Goal: Navigation & Orientation: Find specific page/section

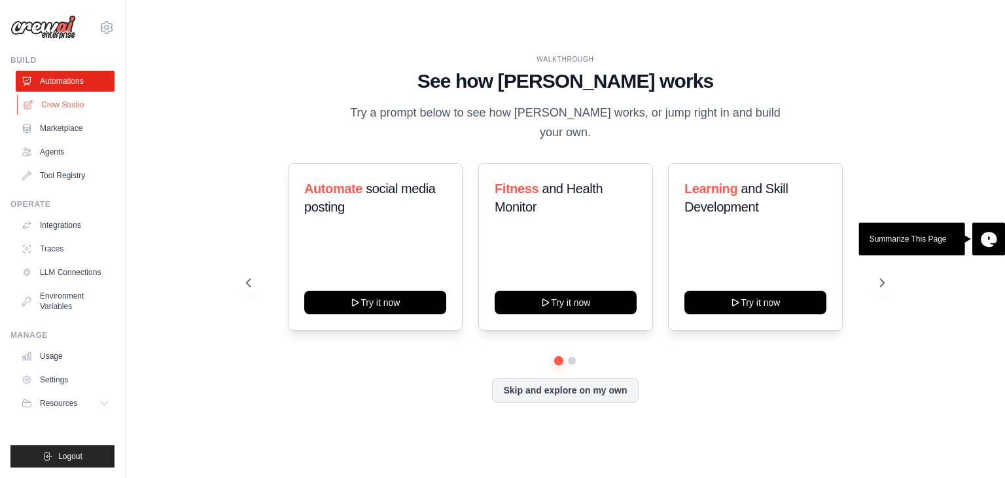
click at [71, 110] on link "Crew Studio" at bounding box center [66, 104] width 99 height 21
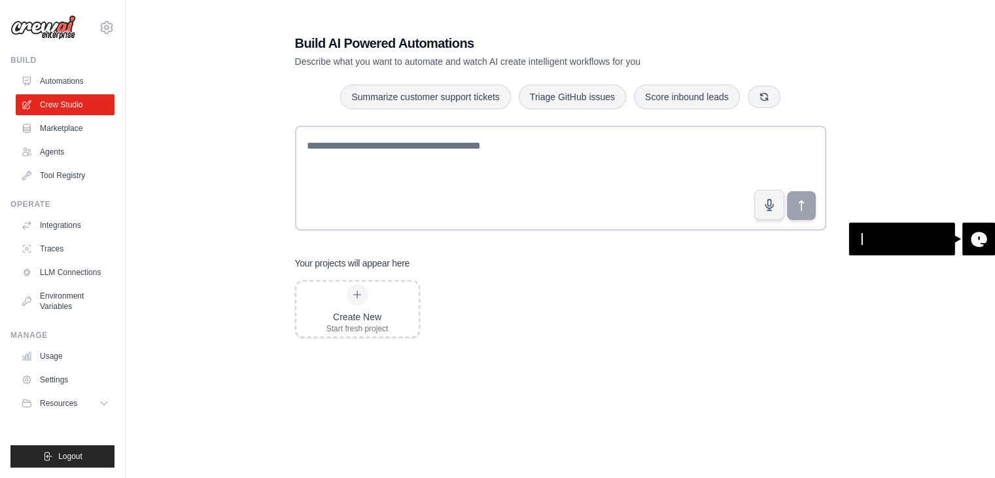
click at [69, 130] on link "Marketplace" at bounding box center [65, 128] width 99 height 21
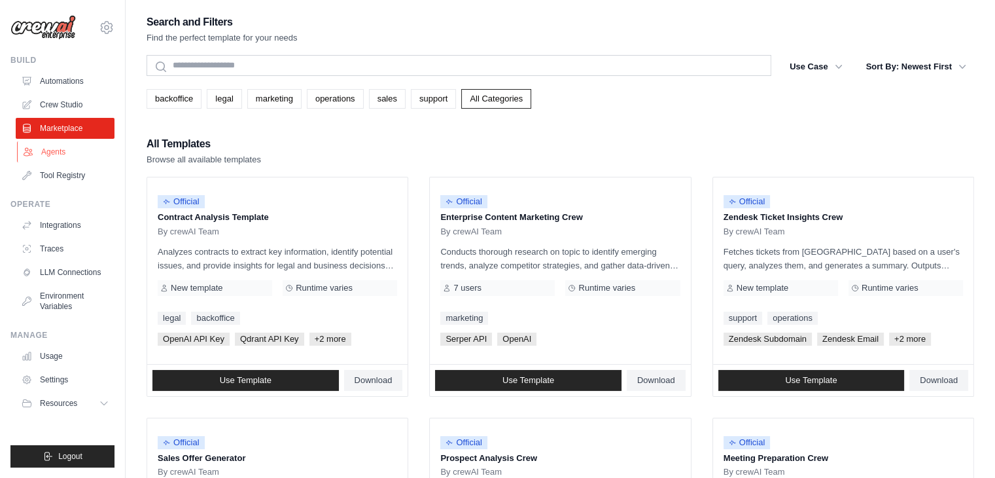
click at [55, 152] on link "Agents" at bounding box center [66, 151] width 99 height 21
